Goal: Find specific page/section: Find specific page/section

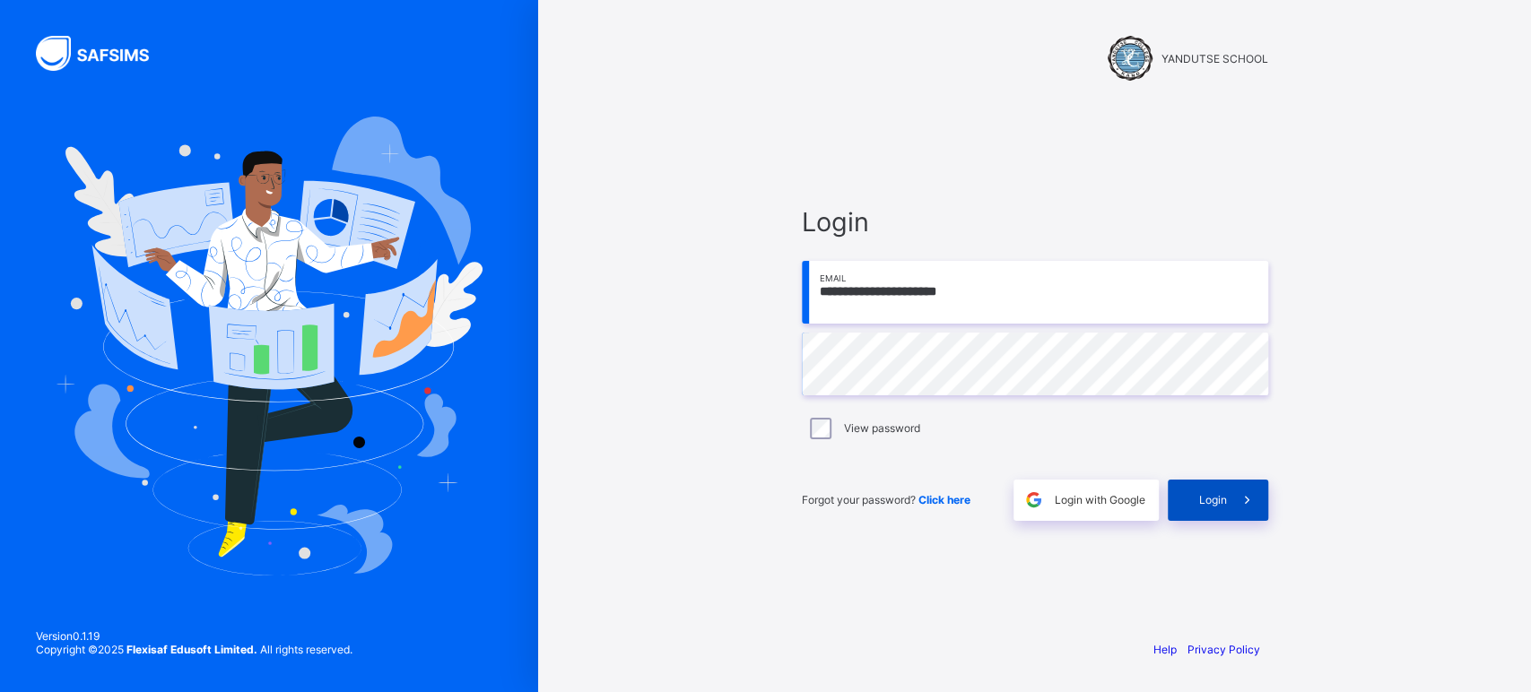
click at [1217, 501] on span "Login" at bounding box center [1213, 499] width 28 height 13
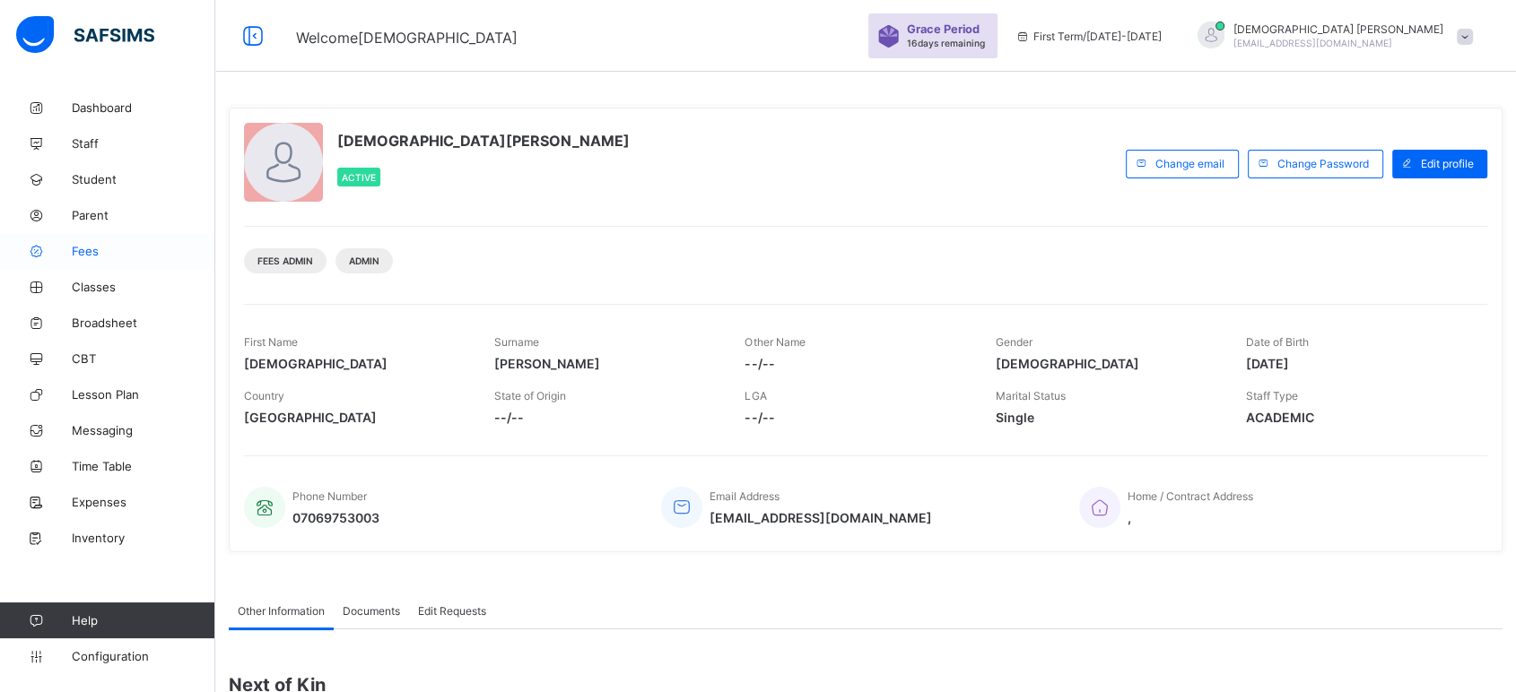
click at [79, 257] on span "Fees" at bounding box center [144, 251] width 144 height 14
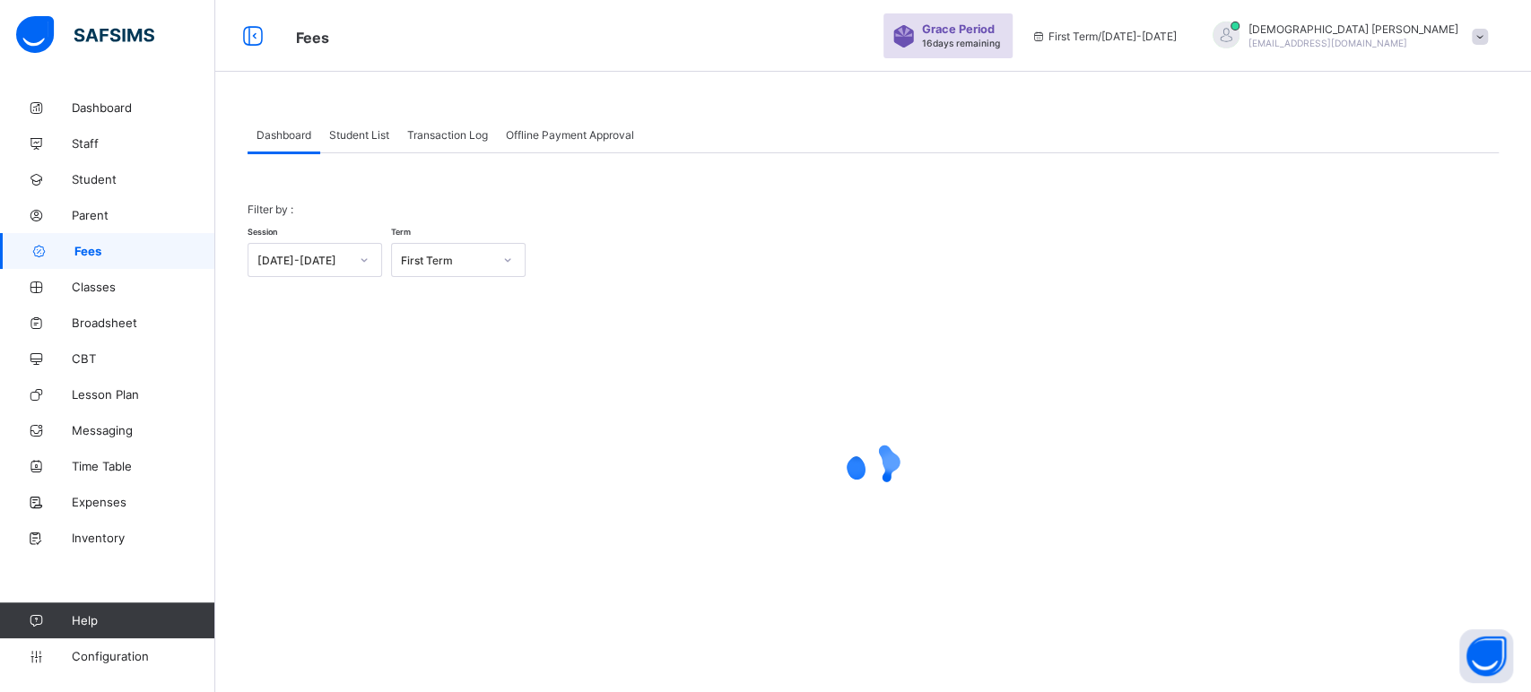
click at [351, 135] on span "Student List" at bounding box center [359, 134] width 60 height 13
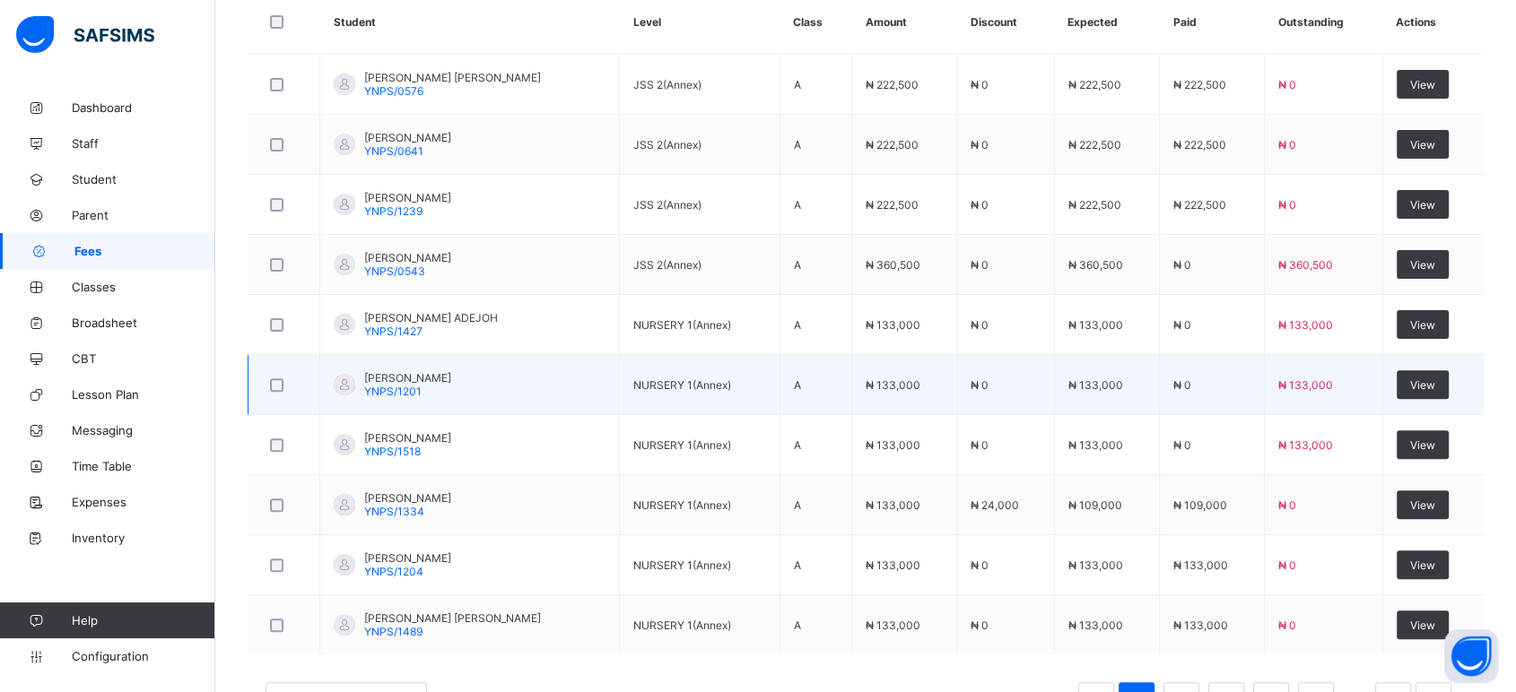
scroll to position [571, 0]
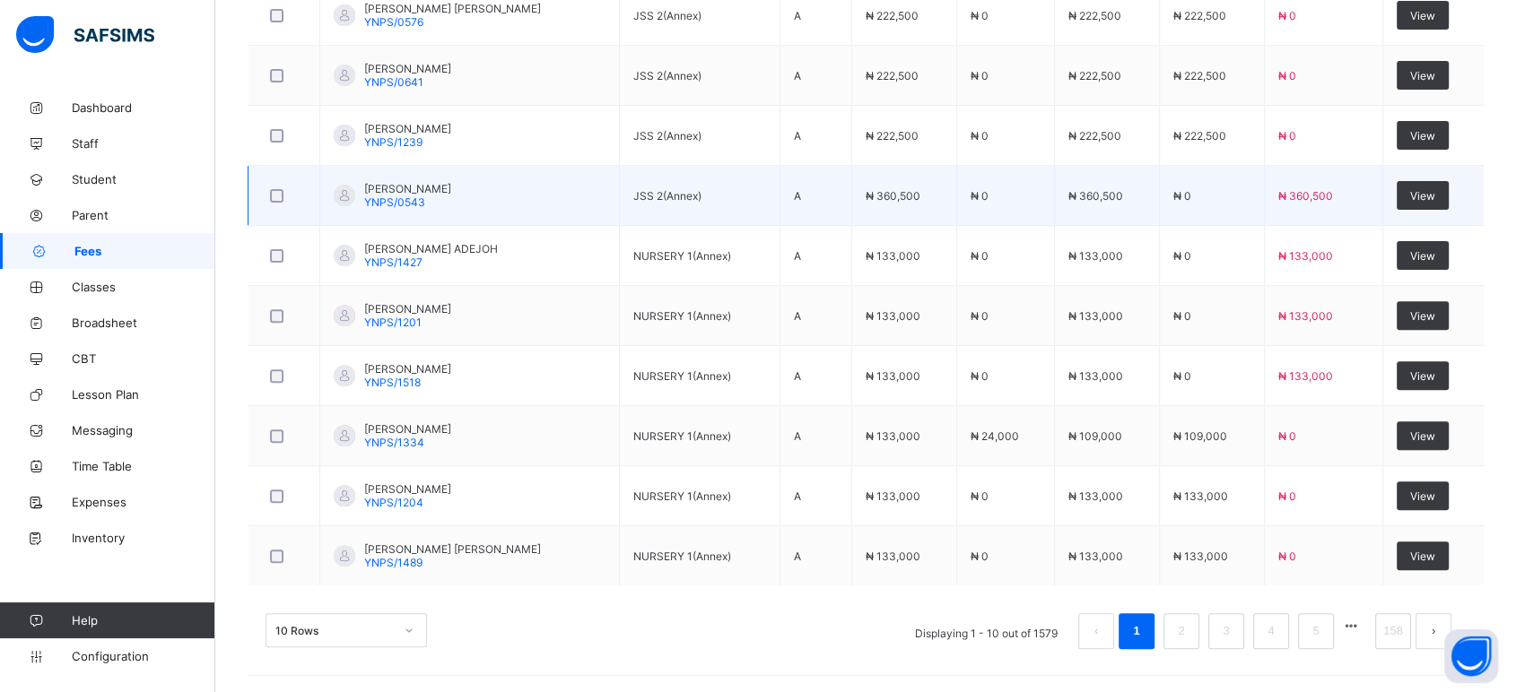
click at [742, 208] on td "JSS 2(Annex)" at bounding box center [700, 196] width 161 height 60
click at [765, 209] on td "JSS 2(Annex)" at bounding box center [700, 196] width 161 height 60
click at [712, 208] on td "JSS 2(Annex)" at bounding box center [700, 196] width 161 height 60
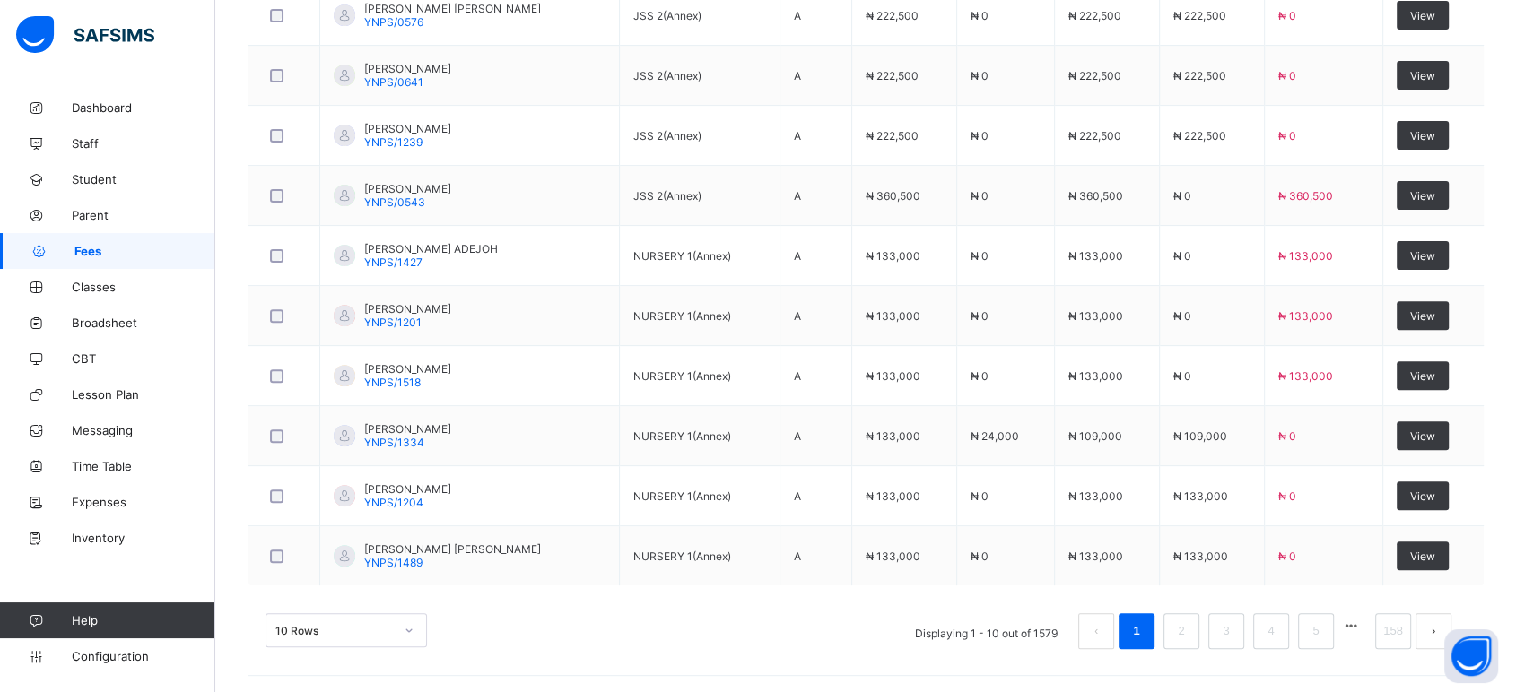
click at [606, 211] on td "[PERSON_NAME]/0543" at bounding box center [470, 196] width 300 height 60
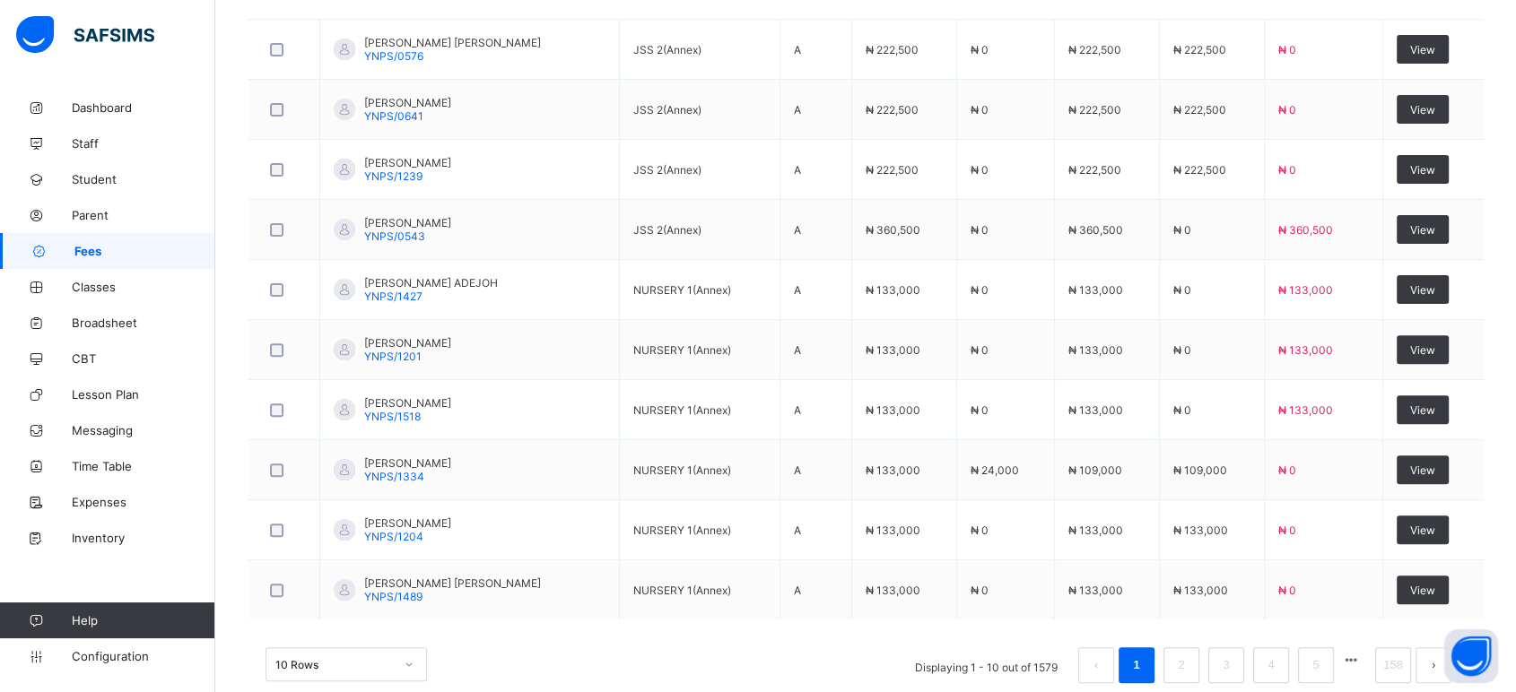
scroll to position [172, 0]
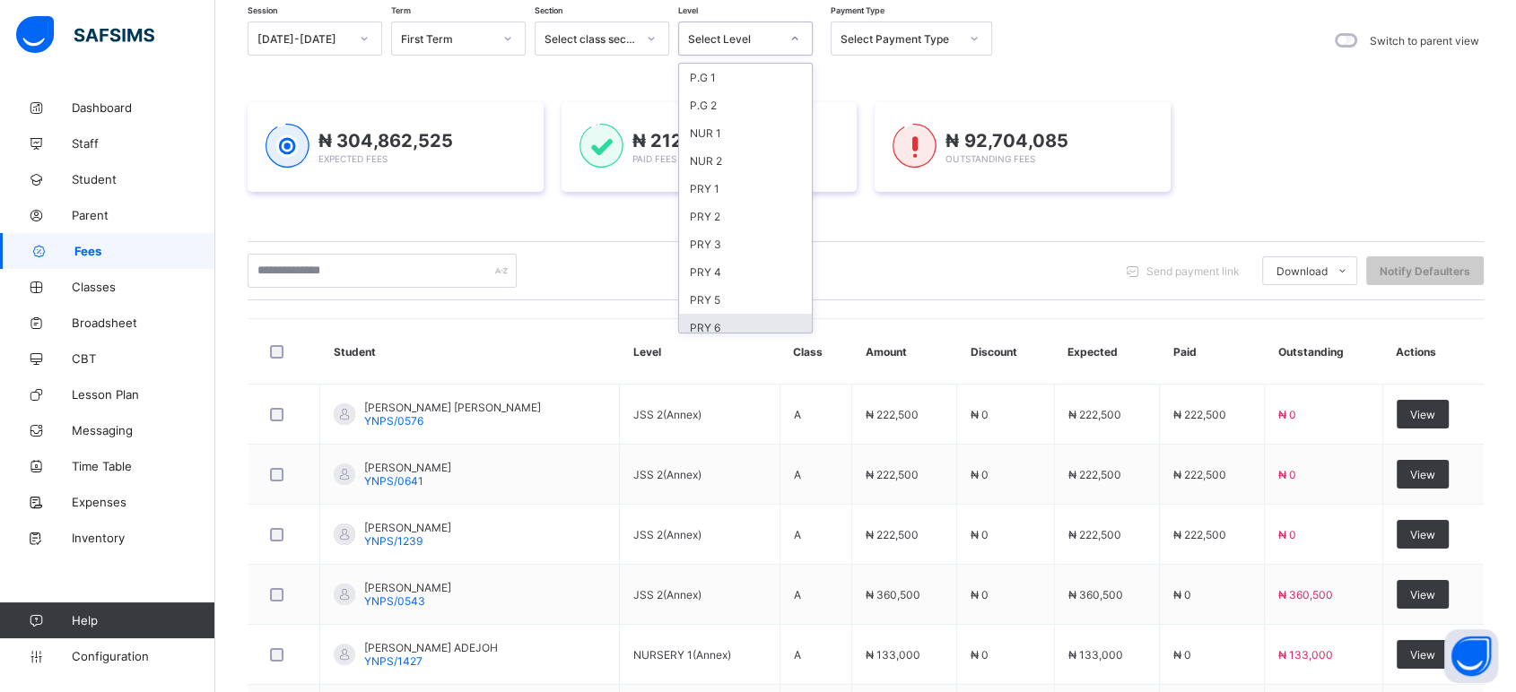
click at [1078, 72] on div "Session [DATE]-[DATE] Term First Term Section Select class section Level option…" at bounding box center [866, 544] width 1236 height 1045
click at [1080, 72] on div "Session [DATE]-[DATE] Term First Term Section Select class section Level option…" at bounding box center [866, 544] width 1236 height 1045
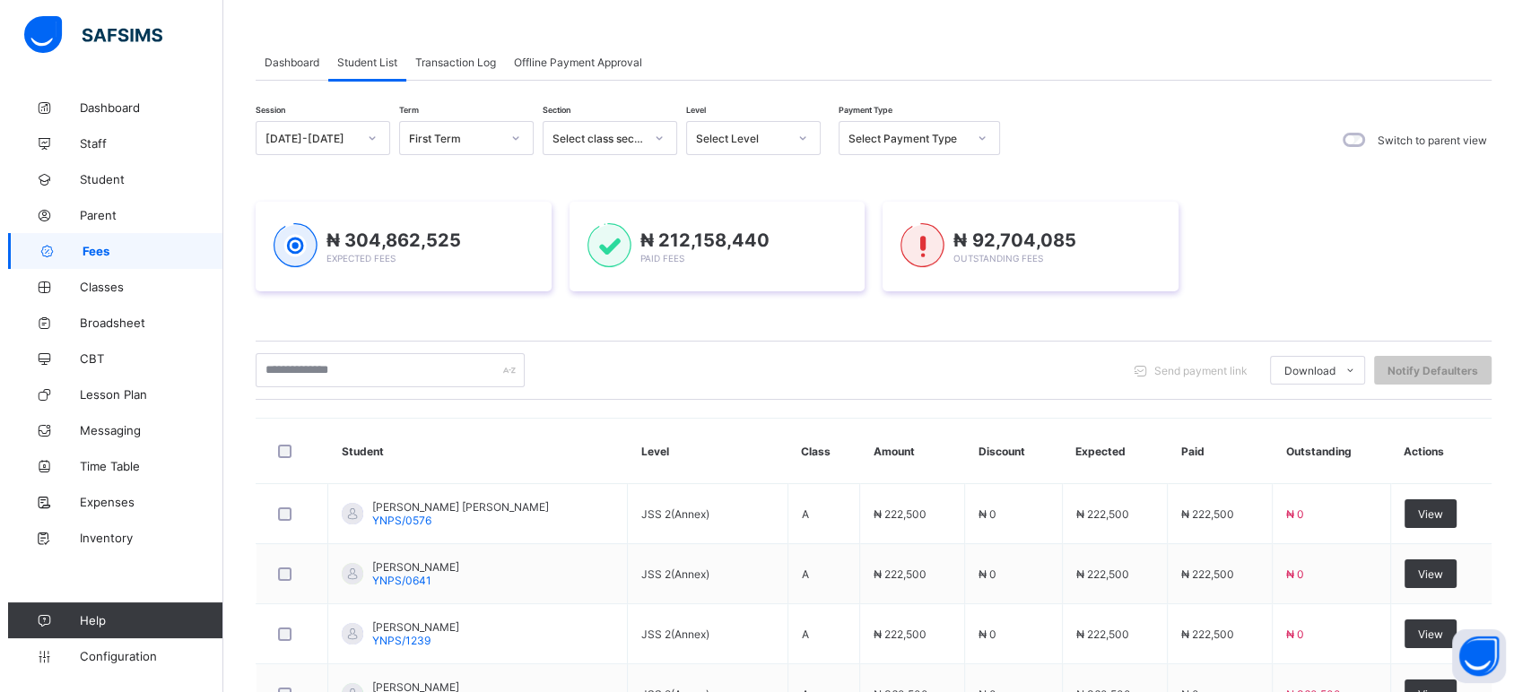
scroll to position [0, 0]
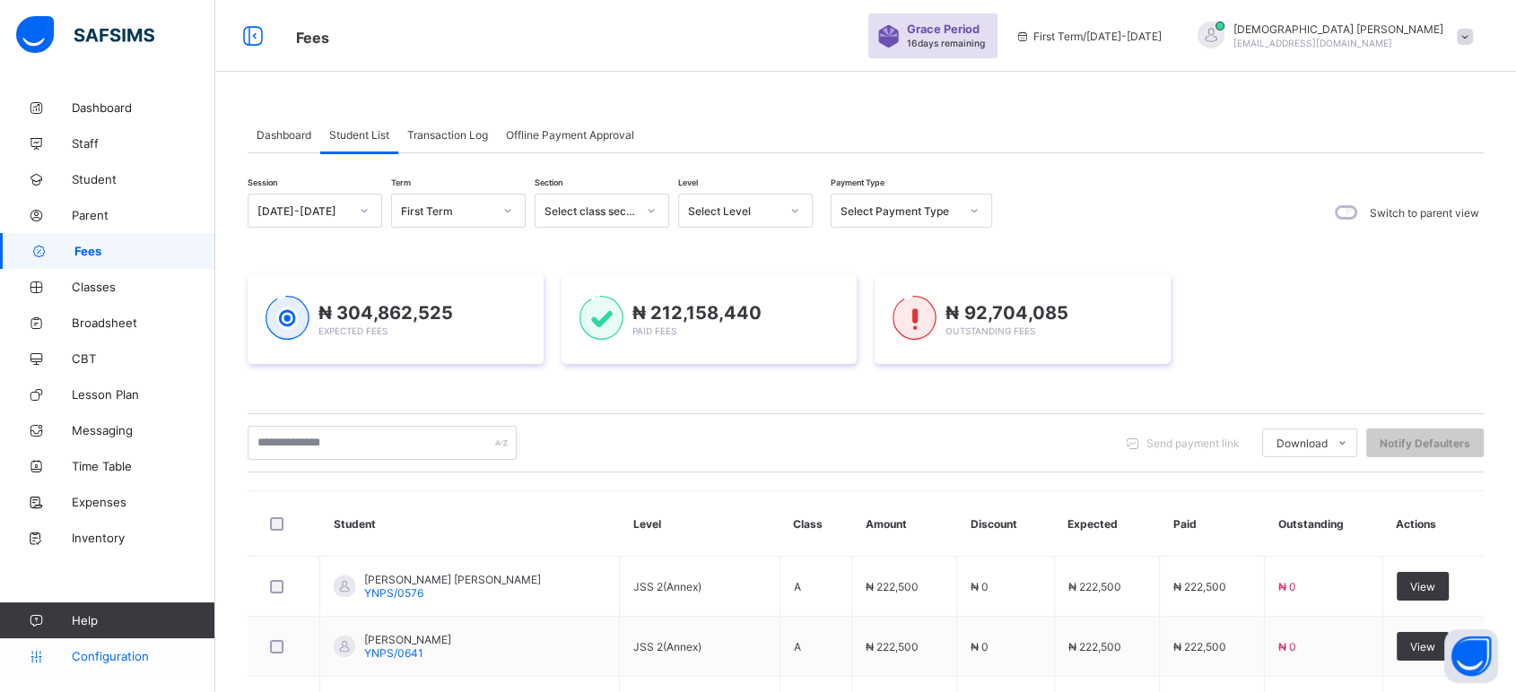
click at [116, 657] on span "Configuration" at bounding box center [143, 656] width 143 height 14
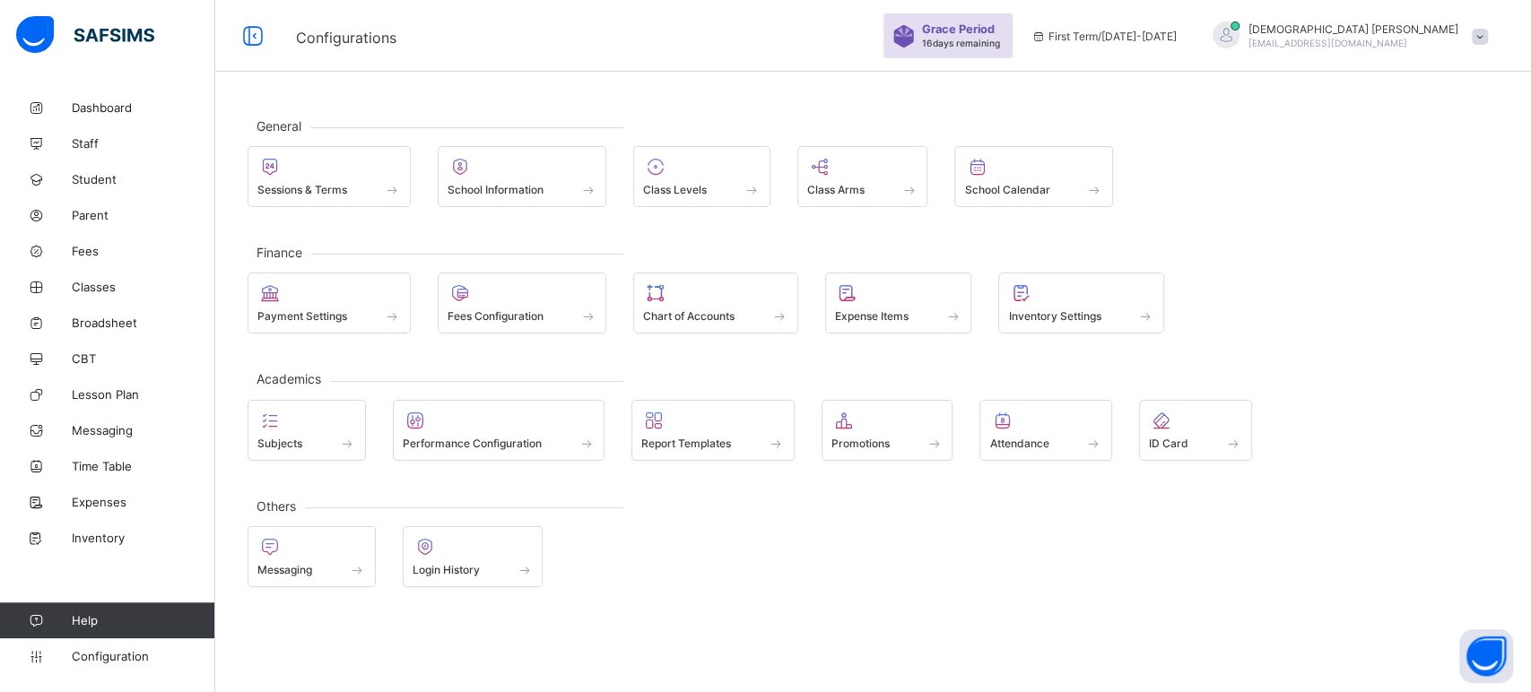
click at [1404, 43] on span "[EMAIL_ADDRESS][DOMAIN_NAME]" at bounding box center [1328, 43] width 159 height 11
click at [1435, 205] on span "Logout" at bounding box center [1430, 206] width 118 height 21
